Goal: Find specific page/section: Find specific page/section

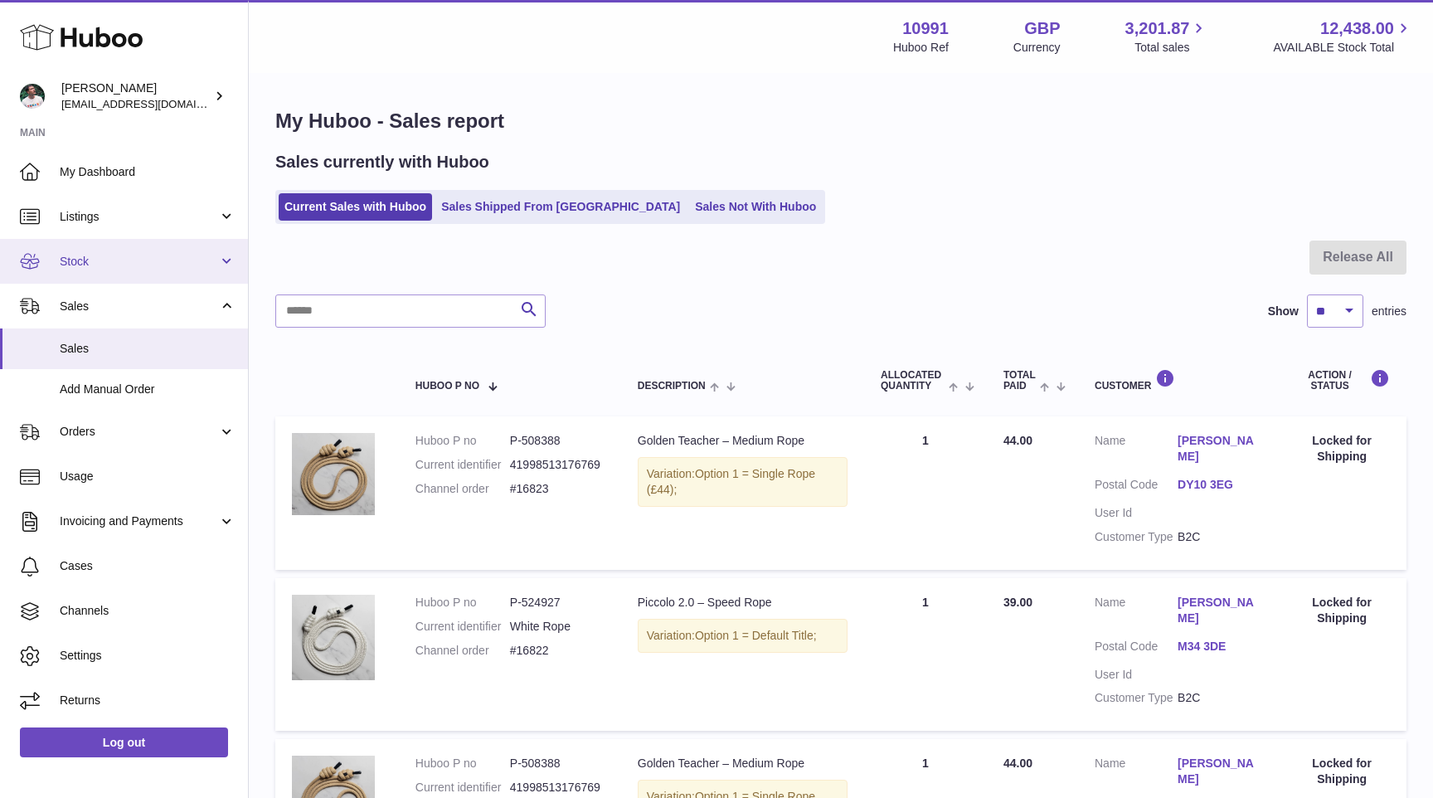
click at [124, 261] on span "Stock" at bounding box center [139, 262] width 158 height 16
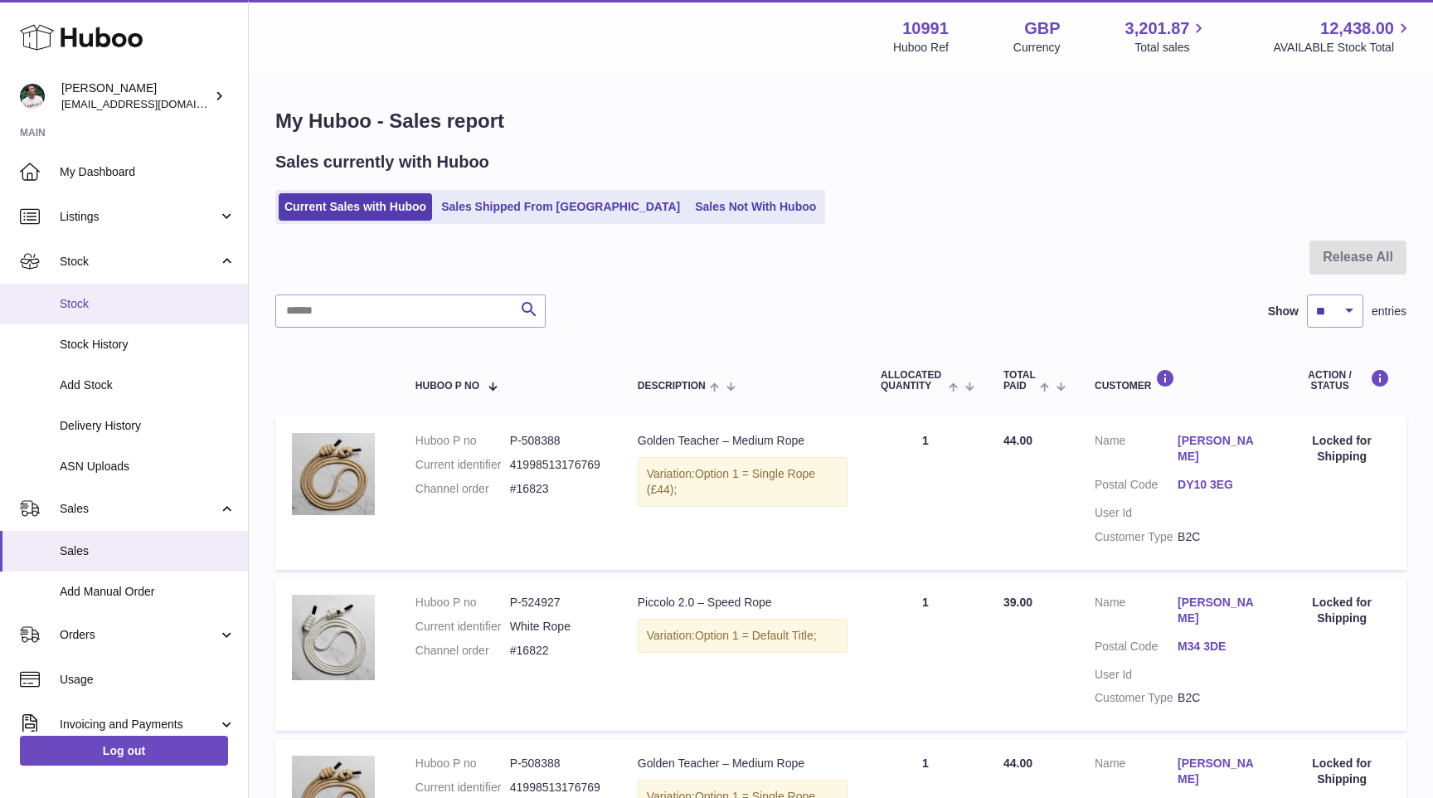
click at [122, 301] on span "Stock" at bounding box center [148, 304] width 176 height 16
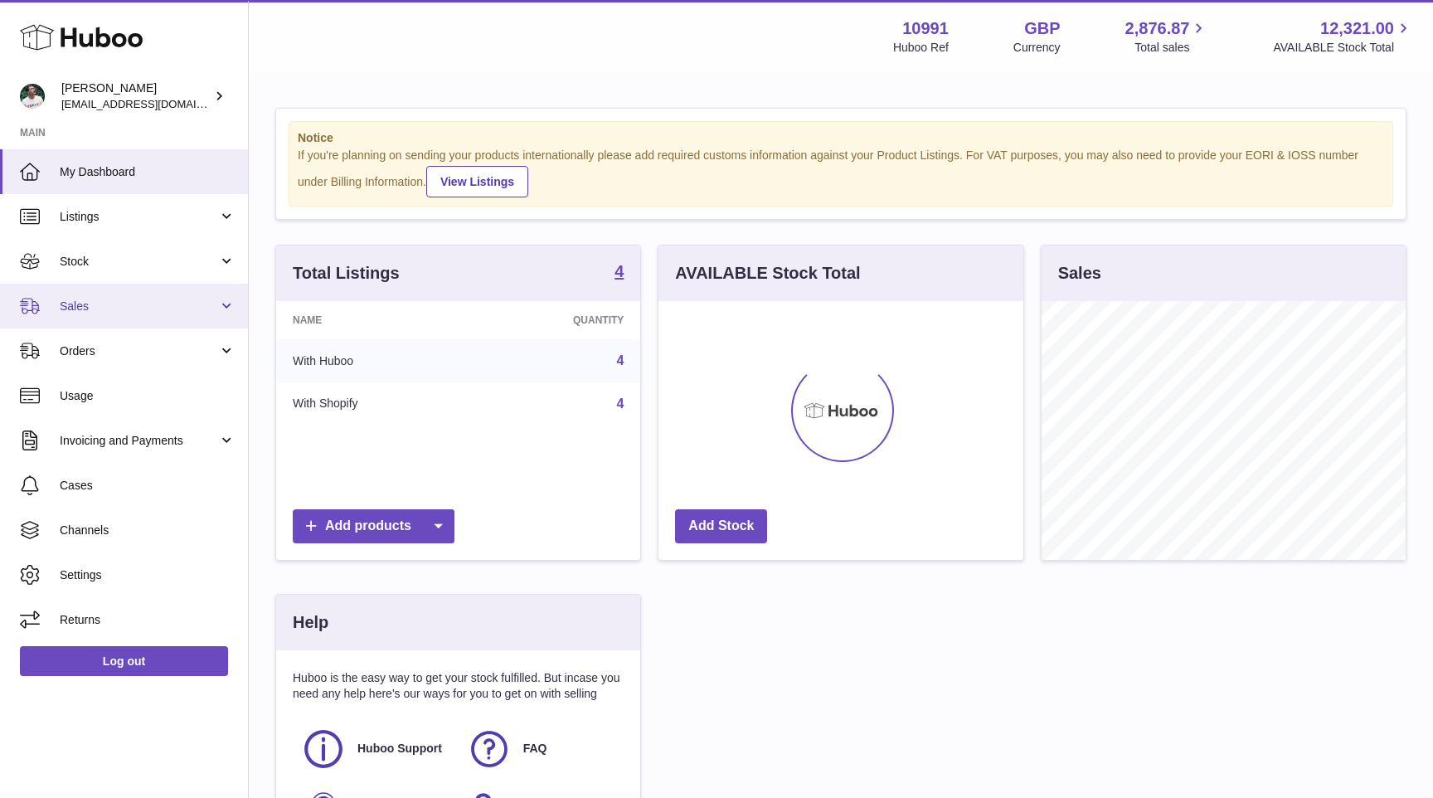
scroll to position [259, 364]
click at [142, 309] on span "Sales" at bounding box center [139, 307] width 158 height 16
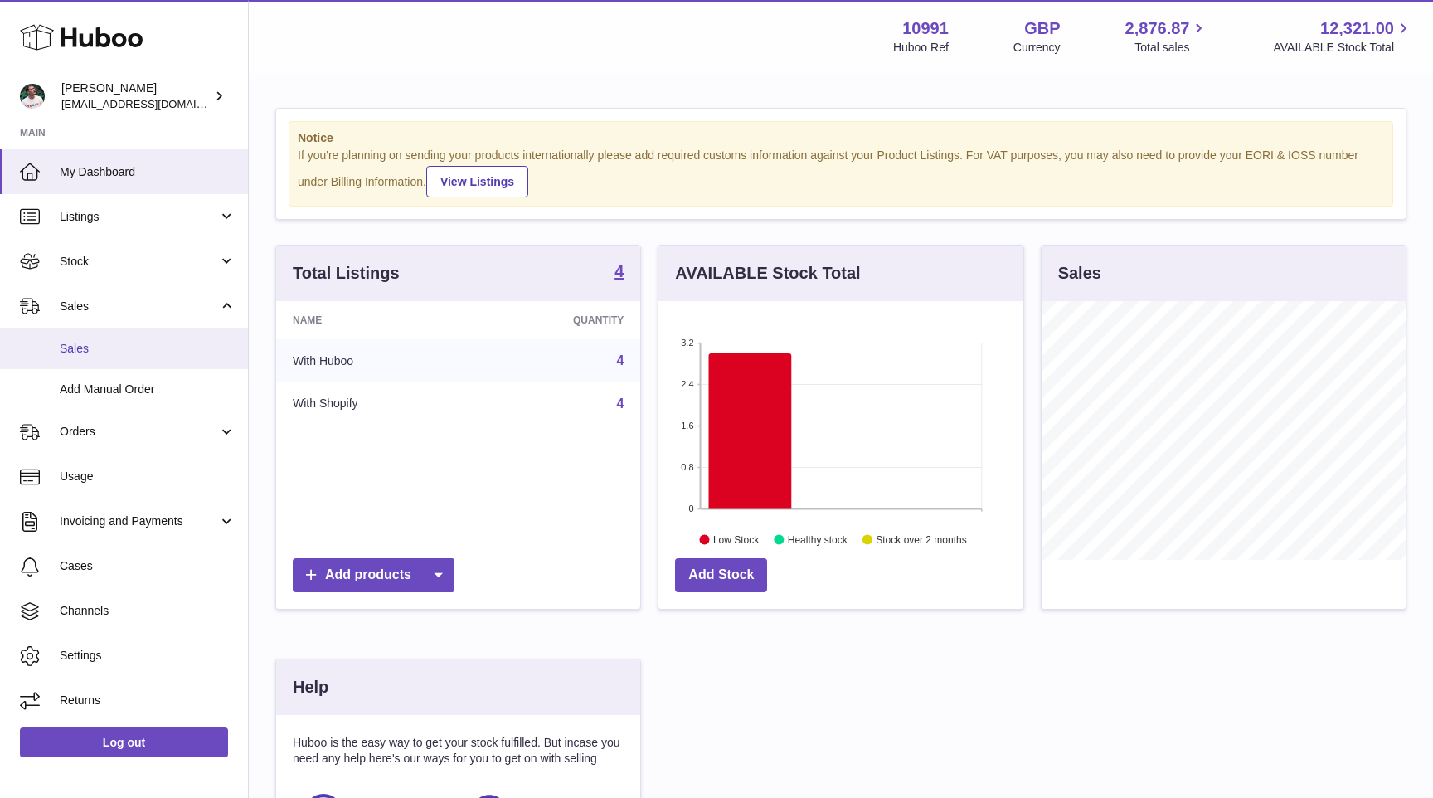
click at [126, 362] on link "Sales" at bounding box center [124, 348] width 248 height 41
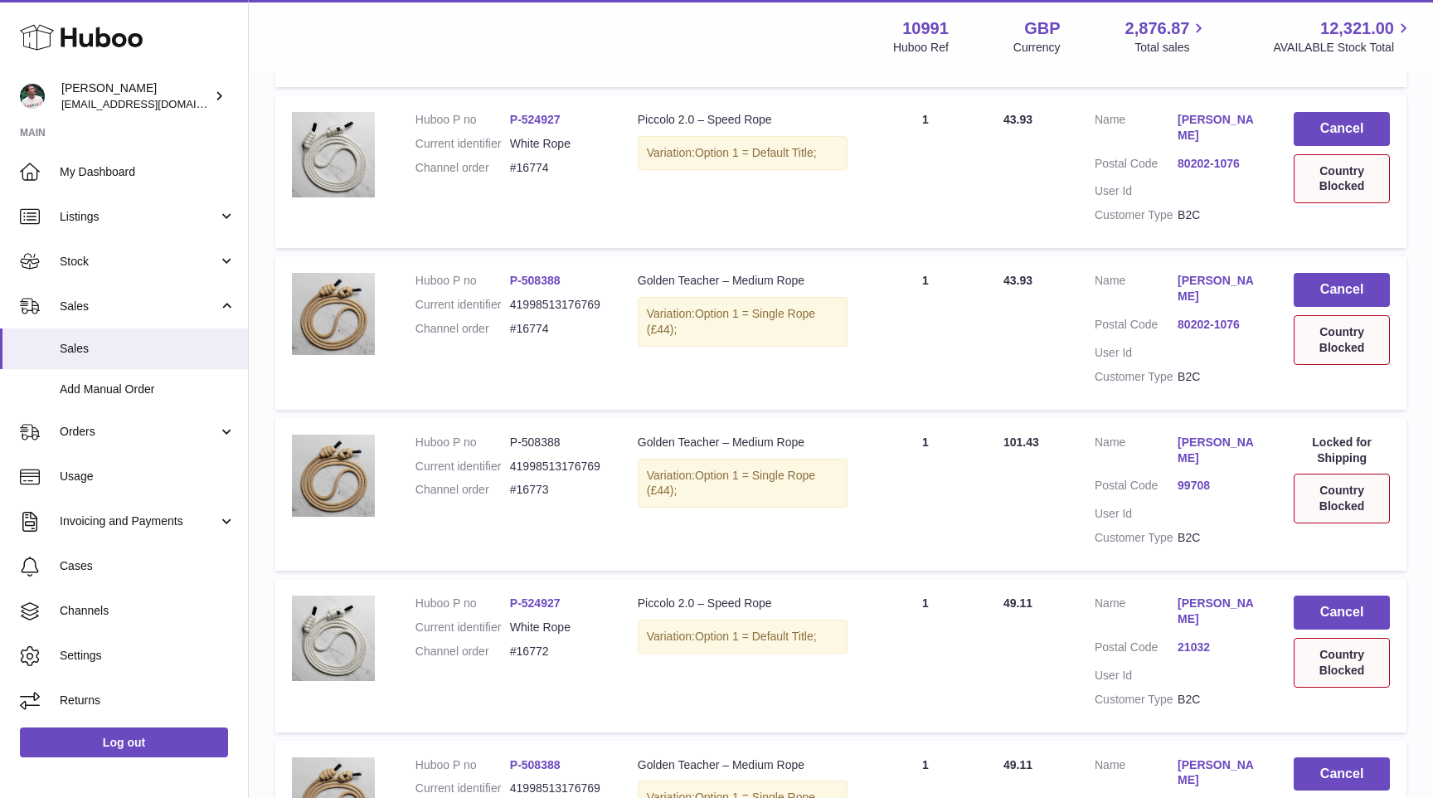
scroll to position [1280, 0]
